Goal: Task Accomplishment & Management: Use online tool/utility

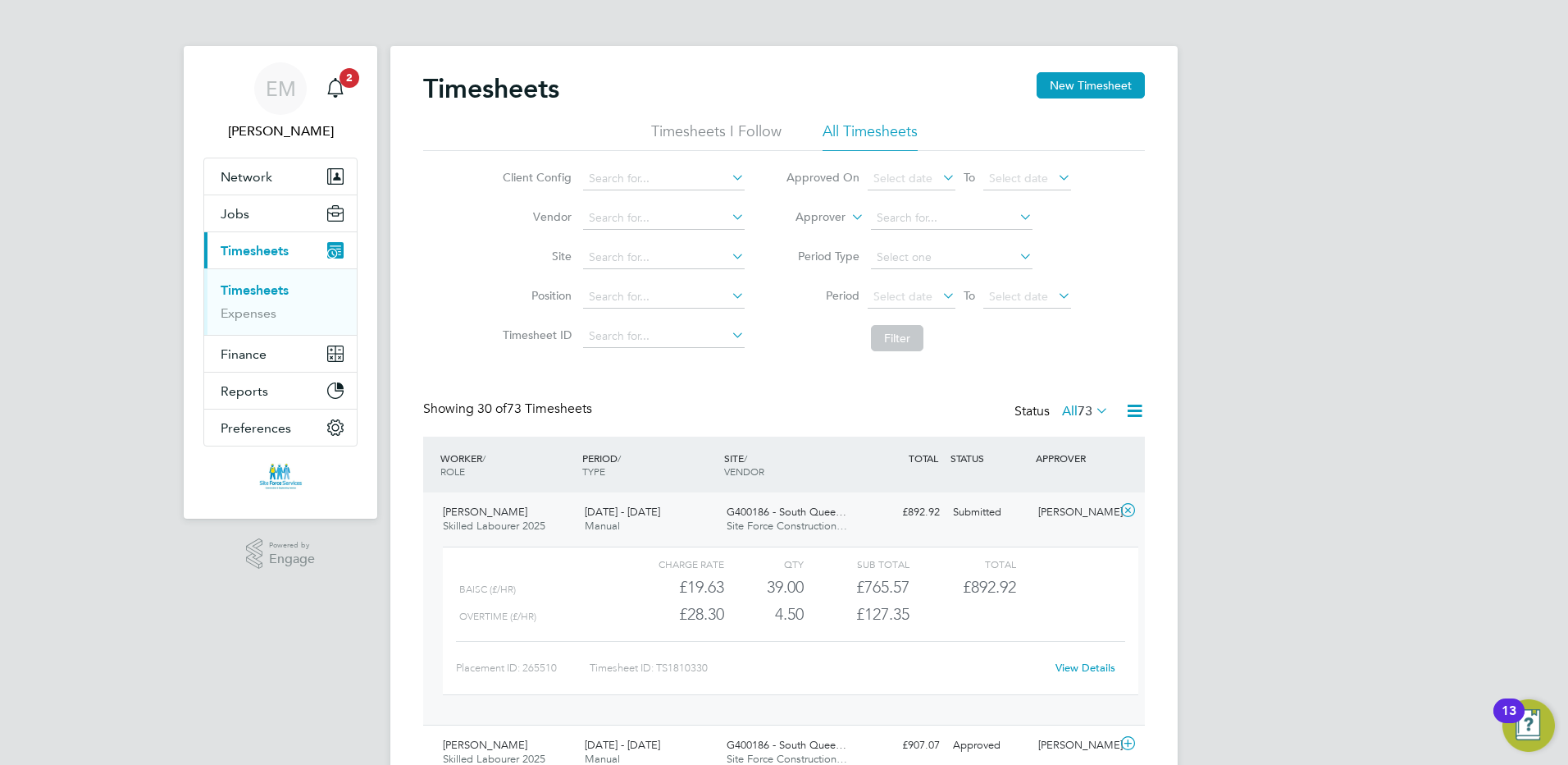
click at [250, 287] on link "Timesheets" at bounding box center [254, 290] width 68 height 15
click at [250, 292] on link "Timesheets" at bounding box center [254, 290] width 68 height 15
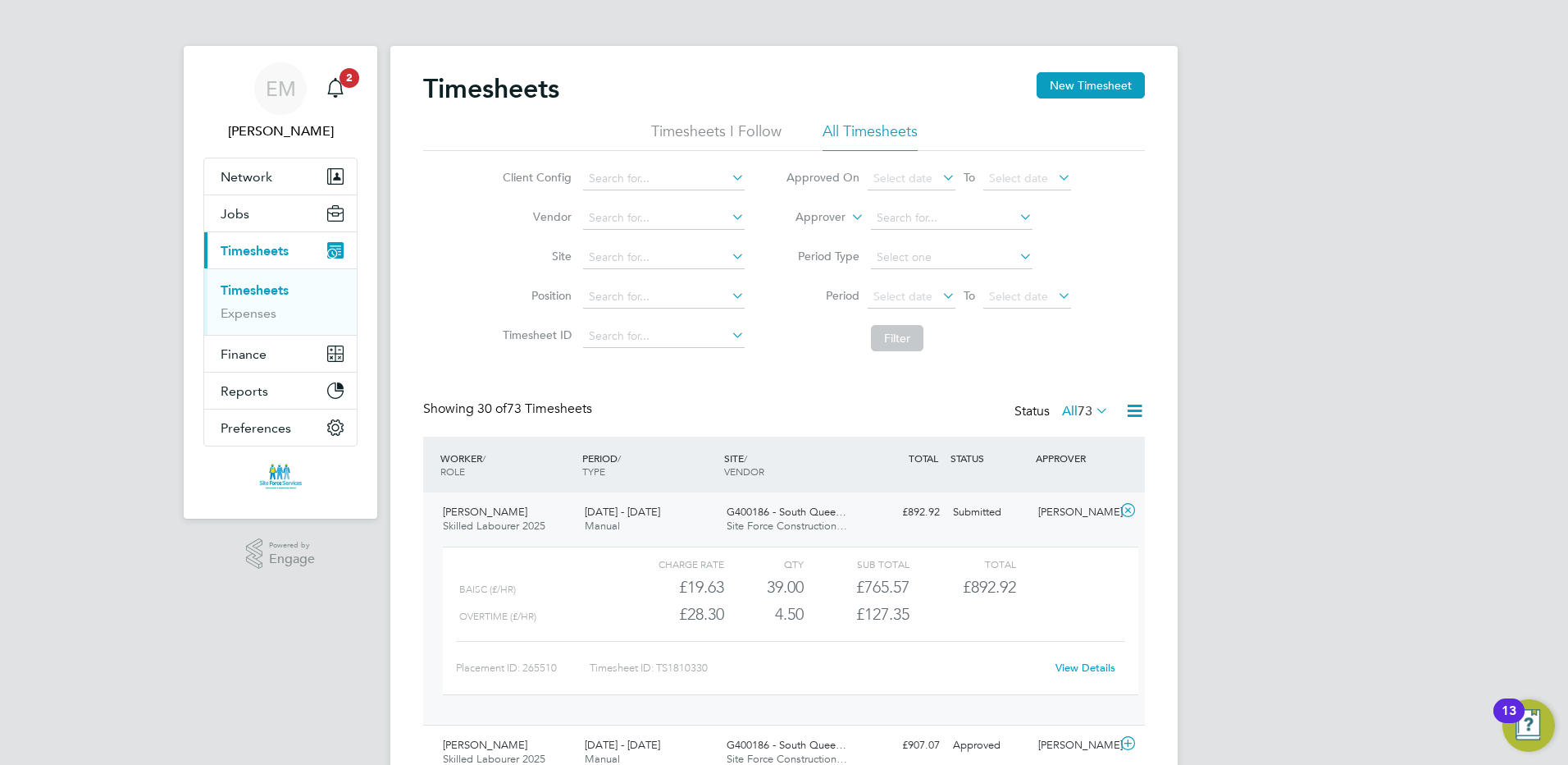
click at [269, 290] on link "Timesheets" at bounding box center [254, 290] width 68 height 15
click at [262, 247] on span "Timesheets" at bounding box center [254, 250] width 68 height 15
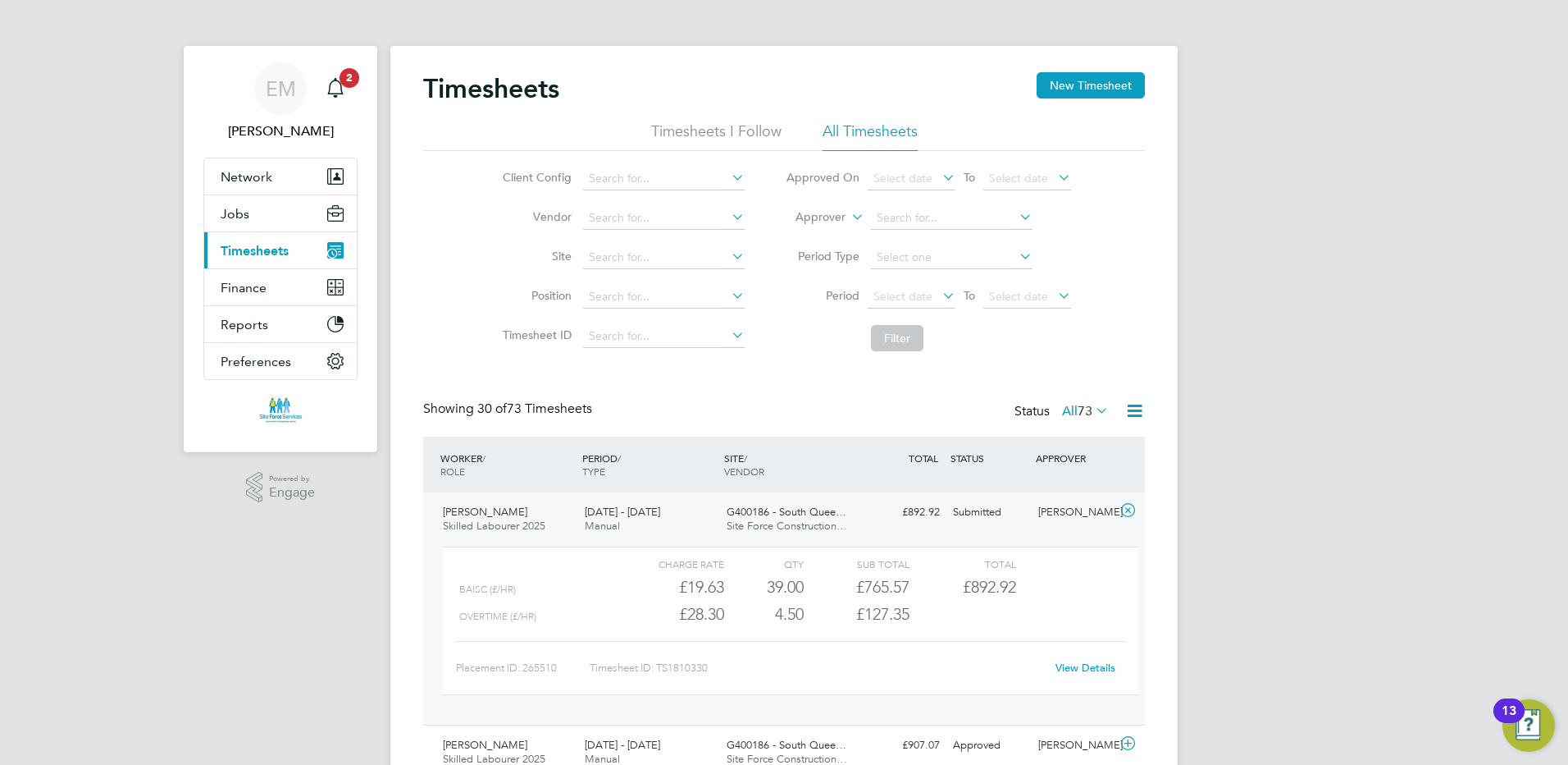
click at [262, 247] on span "Timesheets" at bounding box center [254, 250] width 68 height 15
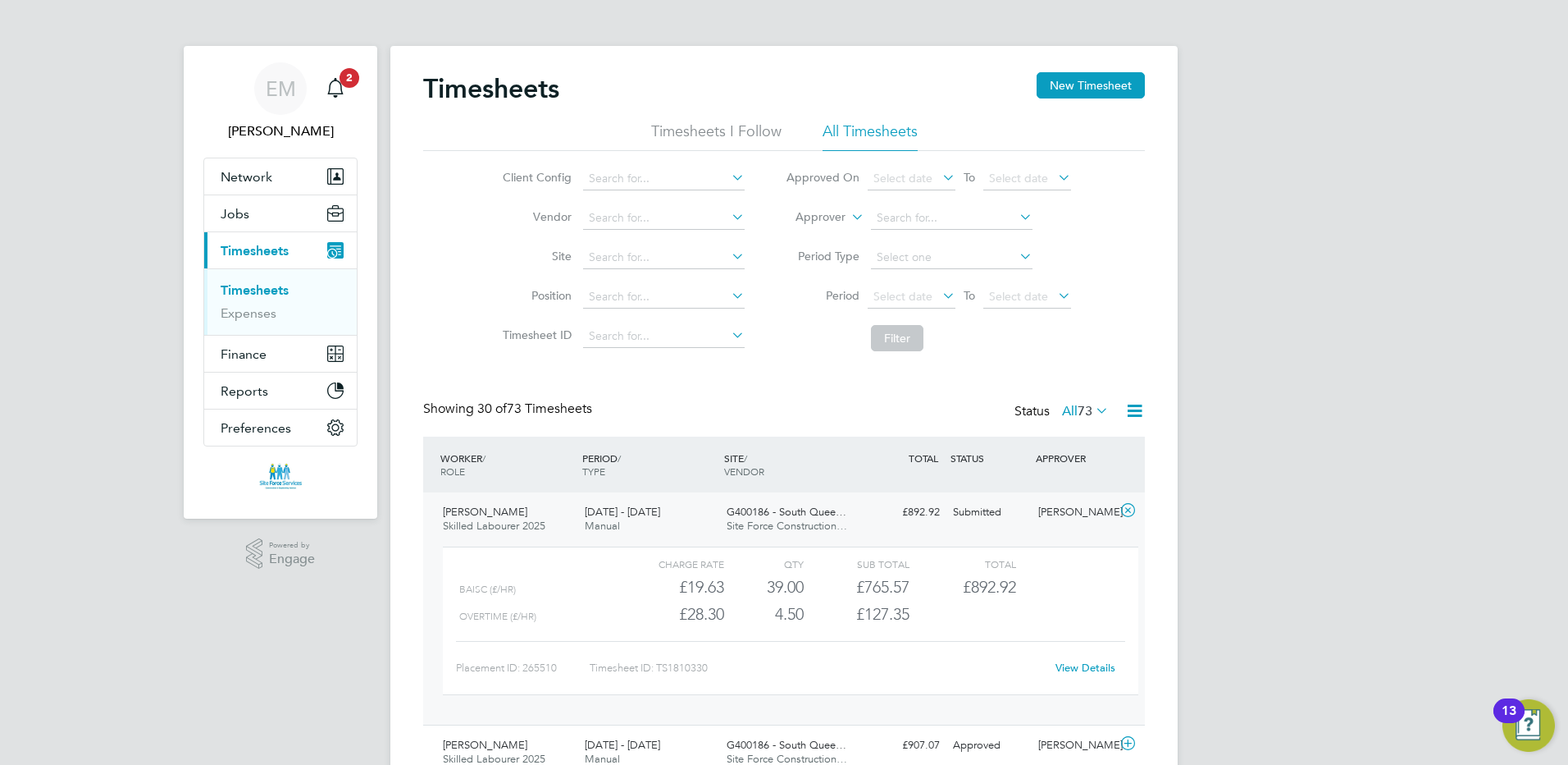
click at [247, 287] on link "Timesheets" at bounding box center [254, 290] width 68 height 15
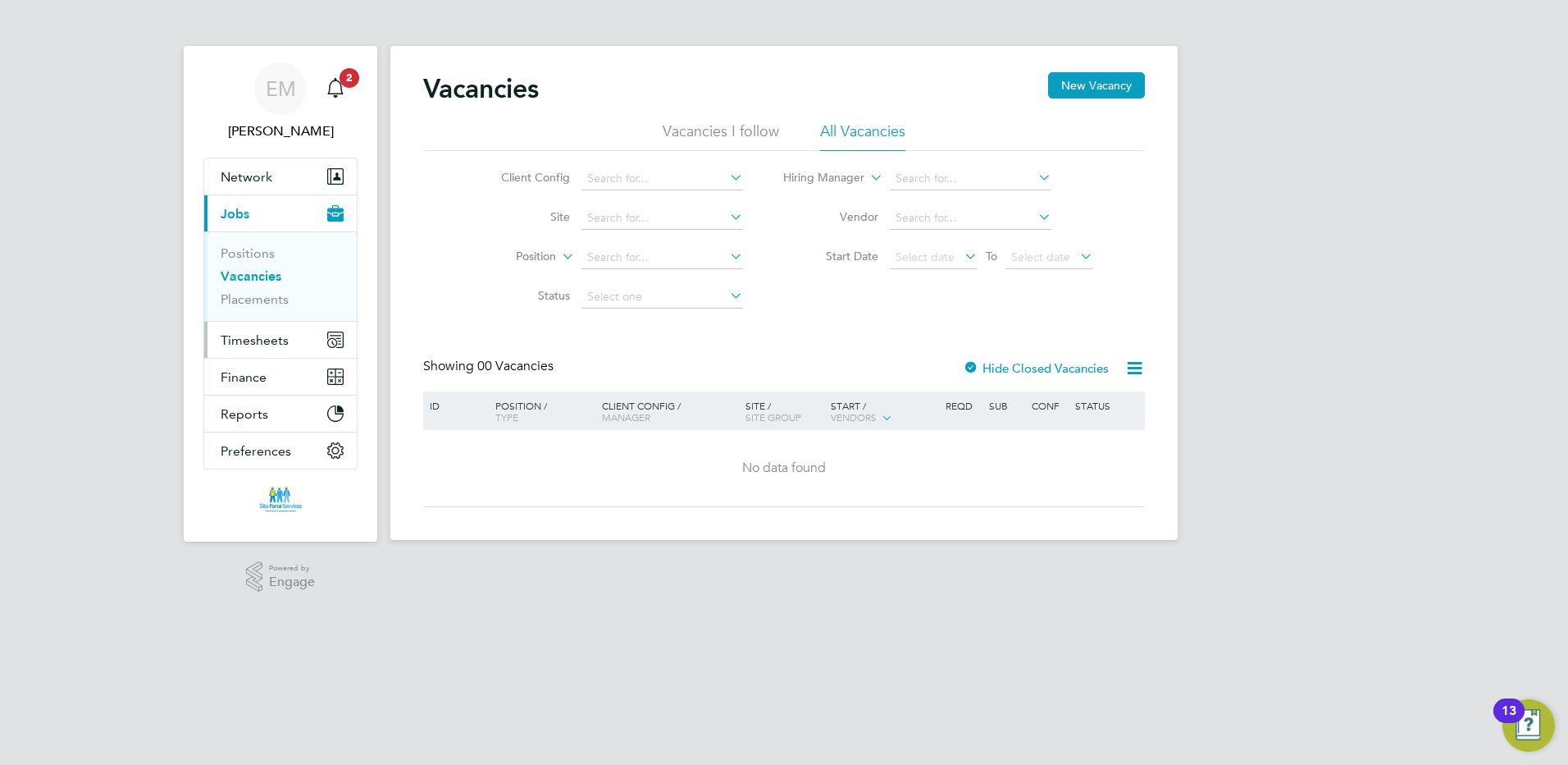
click at [251, 339] on span "Timesheets" at bounding box center [254, 339] width 68 height 15
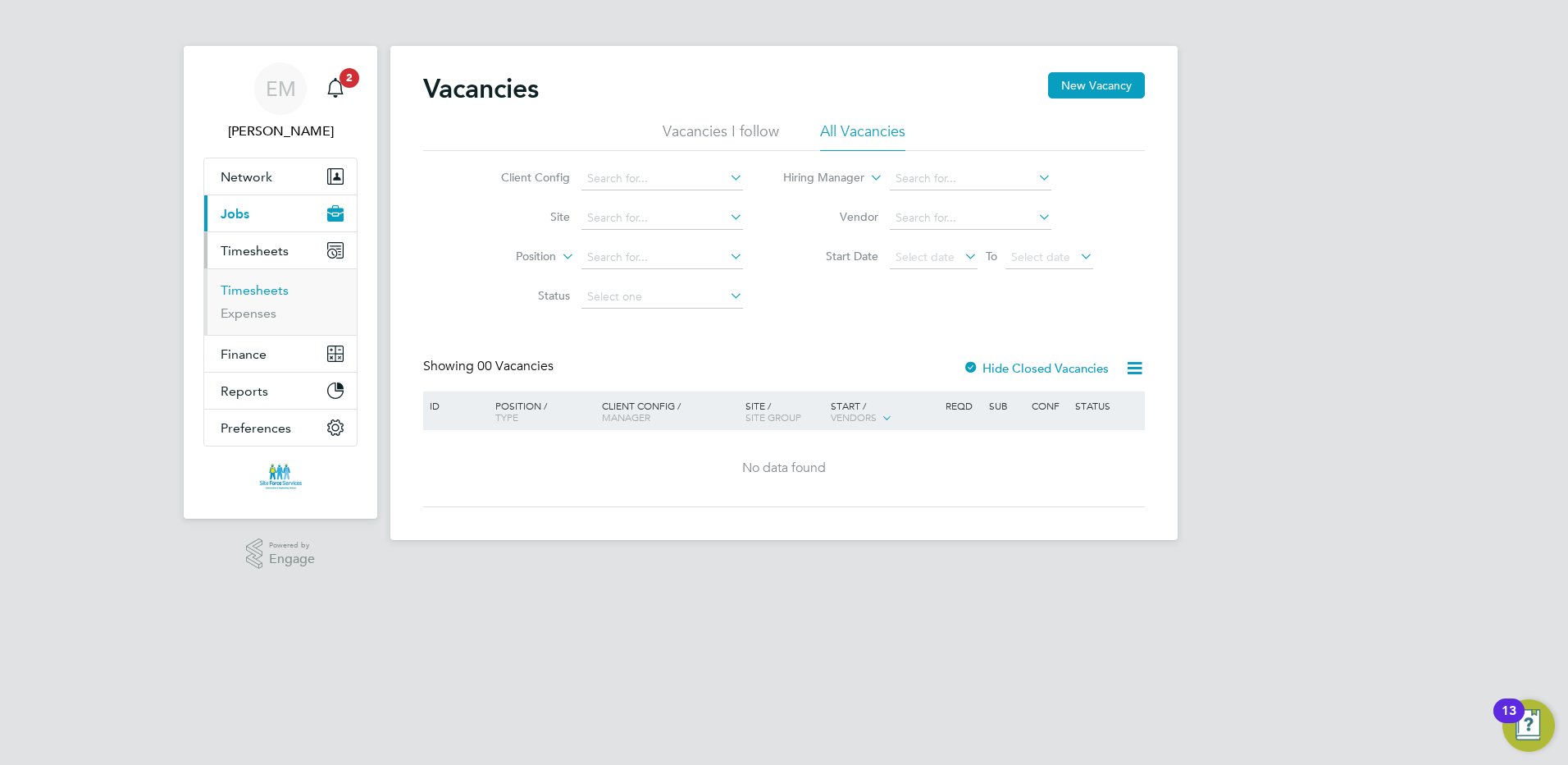
click at [258, 292] on link "Timesheets" at bounding box center [254, 290] width 68 height 15
